Goal: Task Accomplishment & Management: Manage account settings

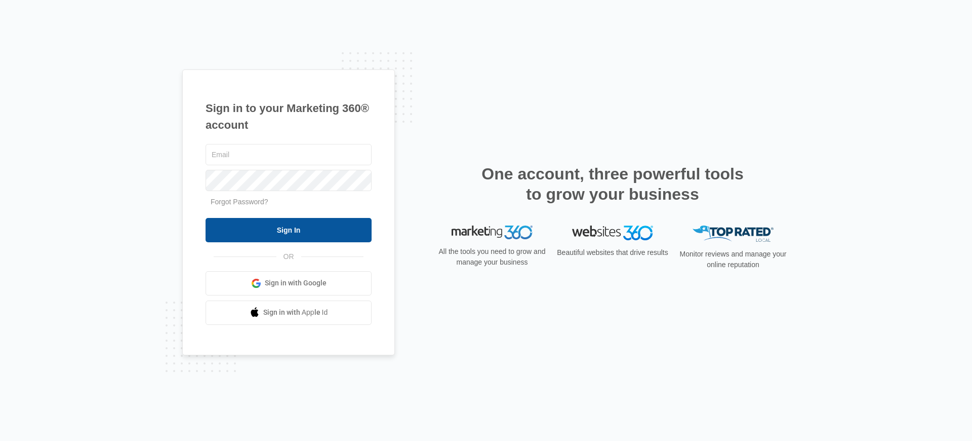
type input "[PERSON_NAME][EMAIL_ADDRESS][PERSON_NAME][DOMAIN_NAME]"
click at [295, 229] on input "Sign In" at bounding box center [289, 230] width 166 height 24
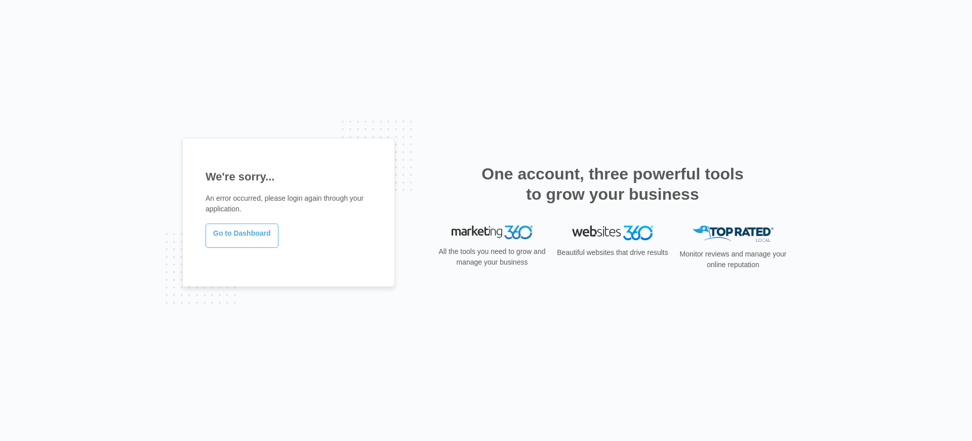
click at [240, 237] on link "Go to Dashboard" at bounding box center [242, 235] width 73 height 24
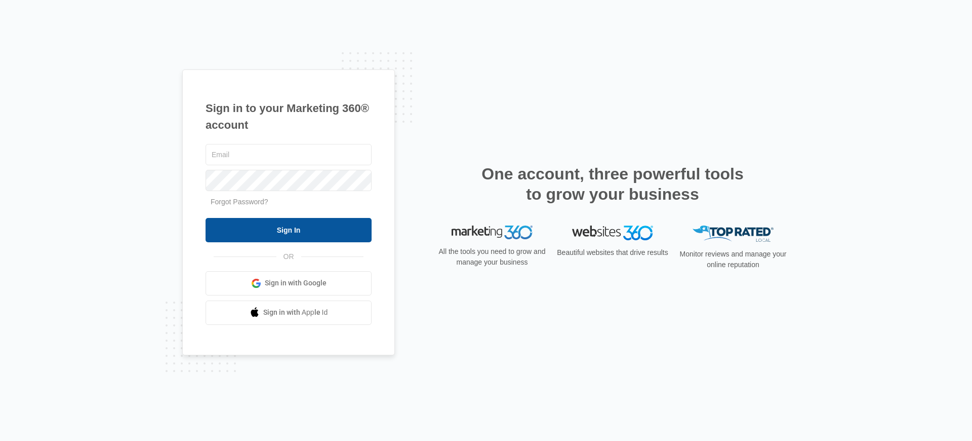
type input "[PERSON_NAME][EMAIL_ADDRESS][PERSON_NAME][DOMAIN_NAME]"
click at [276, 233] on input "Sign In" at bounding box center [289, 230] width 166 height 24
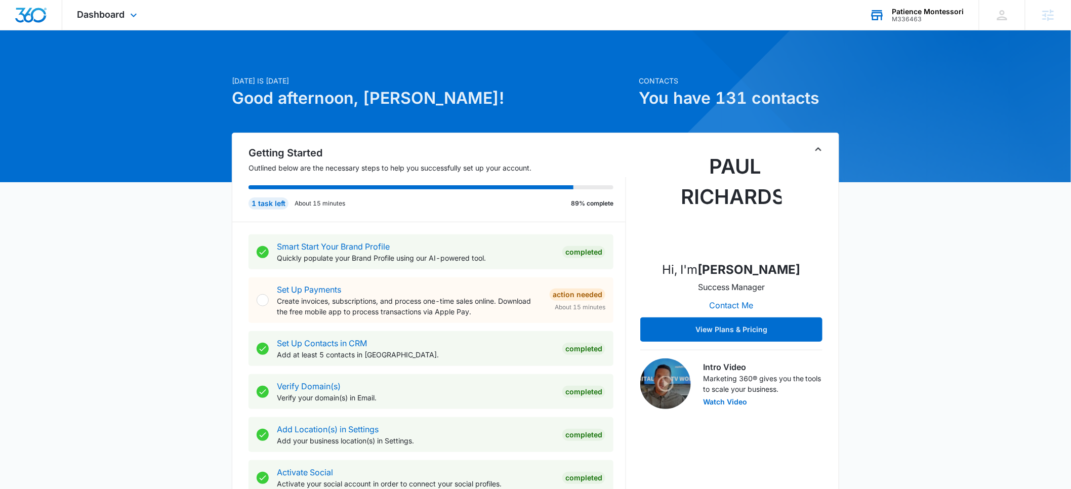
click at [920, 17] on div "M336463" at bounding box center [929, 19] width 72 height 7
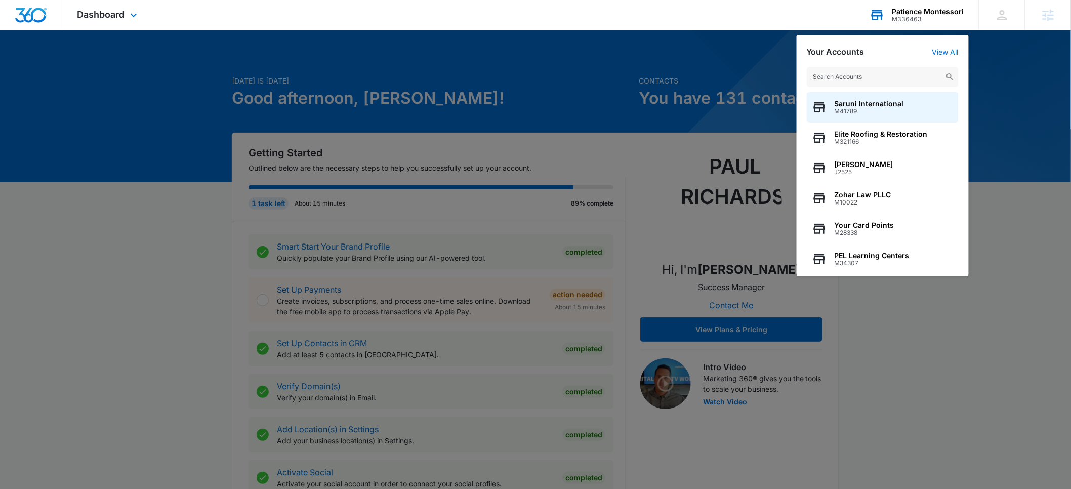
click at [861, 72] on input "text" at bounding box center [883, 77] width 152 height 20
type input "mayo"
click at [866, 109] on span "M26103" at bounding box center [886, 111] width 103 height 7
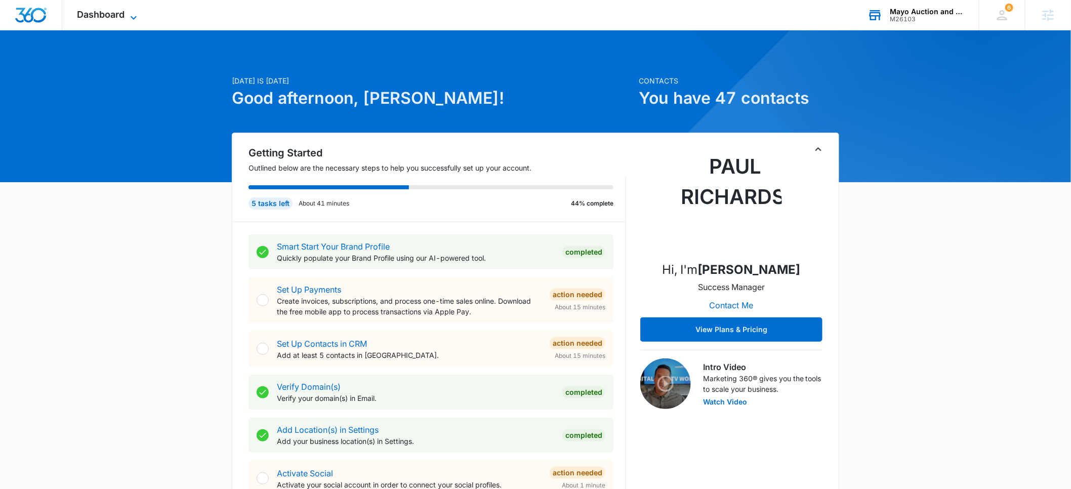
click at [111, 17] on span "Dashboard" at bounding box center [101, 14] width 48 height 11
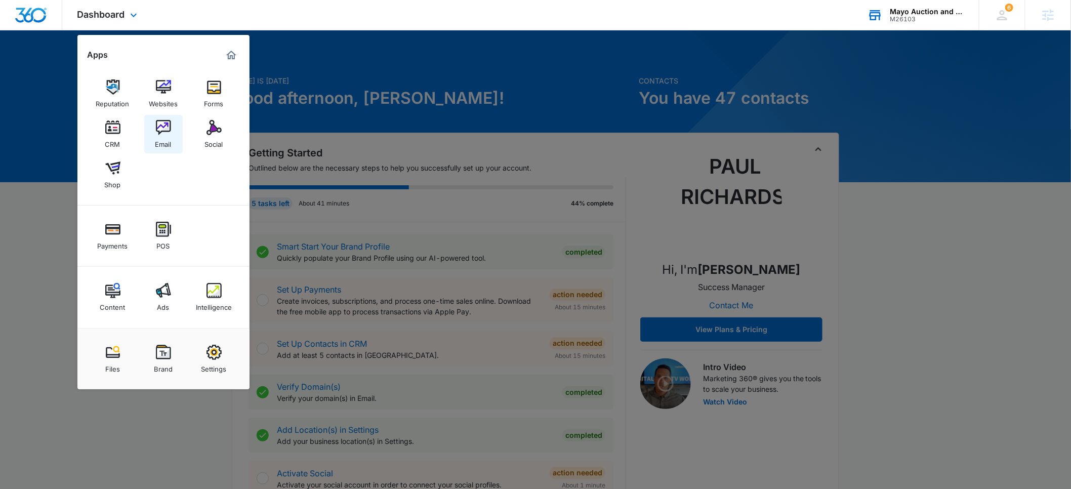
click at [167, 136] on div "Email" at bounding box center [163, 141] width 16 height 13
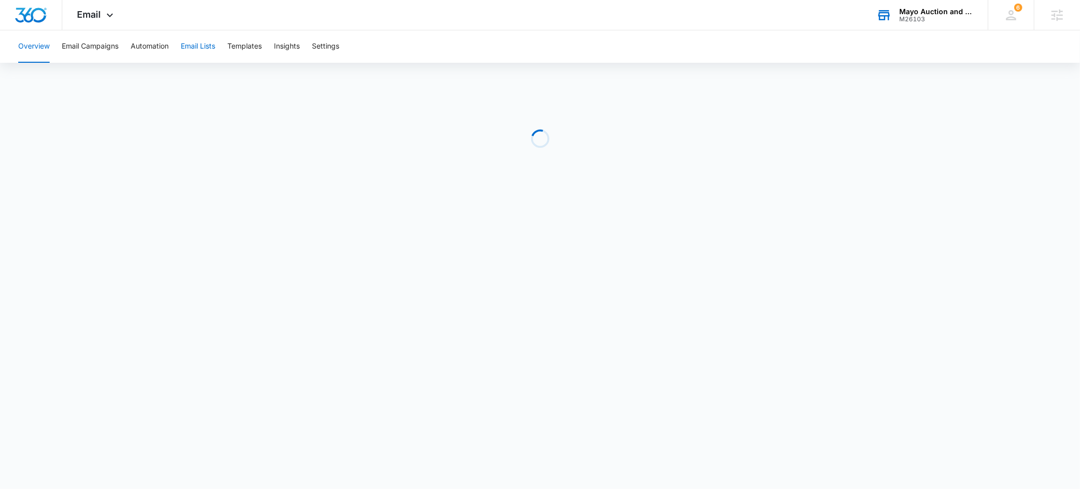
click at [191, 50] on button "Email Lists" at bounding box center [198, 46] width 34 height 32
